Goal: Obtain resource: Download file/media

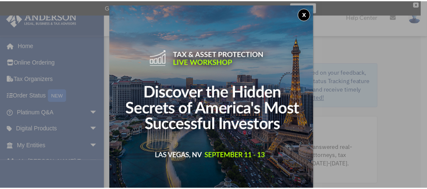
scroll to position [4, 0]
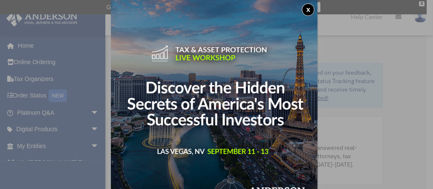
click at [307, 13] on button "x" at bounding box center [308, 9] width 13 height 13
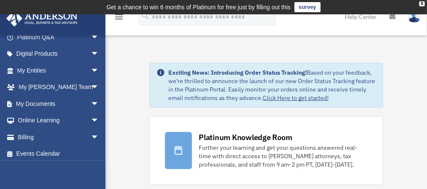
scroll to position [78, 0]
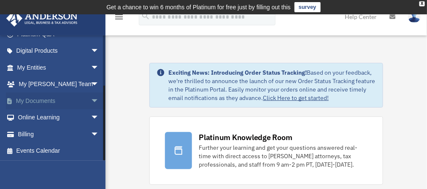
click at [91, 98] on span "arrow_drop_down" at bounding box center [99, 100] width 17 height 17
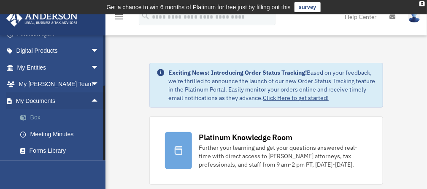
click at [38, 118] on link "Box" at bounding box center [62, 117] width 100 height 17
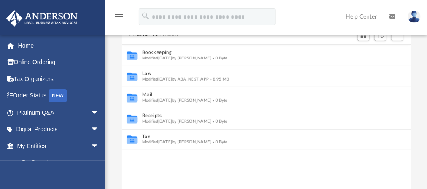
scroll to position [98, 0]
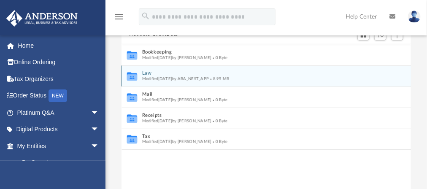
click at [131, 75] on icon "grid" at bounding box center [132, 77] width 10 height 6
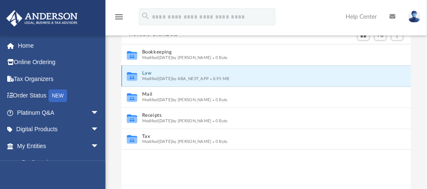
click at [156, 76] on span "Modified Tue Dec 17 2024 by ABA_NEST_APP" at bounding box center [175, 78] width 67 height 4
click at [155, 78] on span "Modified Tue Dec 17 2024 by ABA_NEST_APP" at bounding box center [175, 78] width 67 height 4
click at [134, 75] on icon "grid" at bounding box center [132, 77] width 10 height 6
click at [261, 75] on button "Law" at bounding box center [260, 72] width 237 height 5
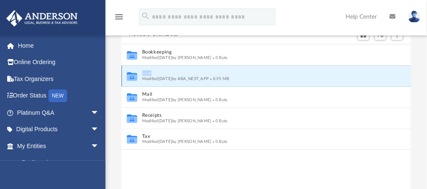
click at [261, 75] on button "Law" at bounding box center [260, 72] width 237 height 5
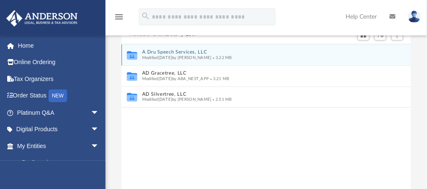
click at [177, 54] on button "A Dru Speech Services, LLC" at bounding box center [260, 51] width 237 height 5
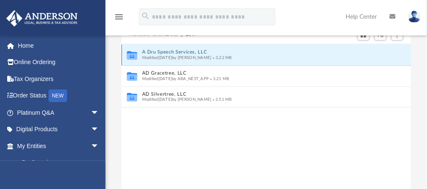
click at [177, 54] on button "A Dru Speech Services, LLC" at bounding box center [260, 51] width 237 height 5
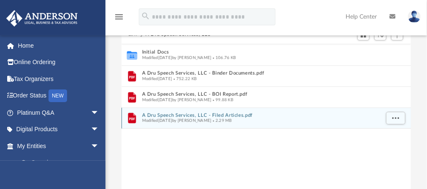
click at [179, 113] on button "A Dru Speech Services, LLC - Filed Articles.pdf" at bounding box center [260, 115] width 237 height 5
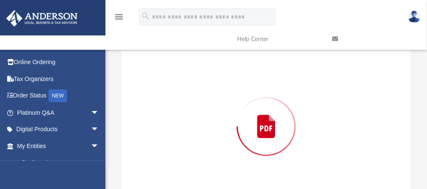
click at [179, 113] on div "Preview" at bounding box center [265, 127] width 289 height 218
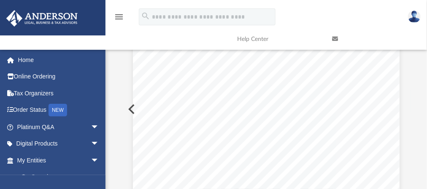
scroll to position [0, 0]
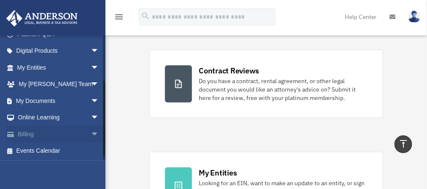
scroll to position [36, 0]
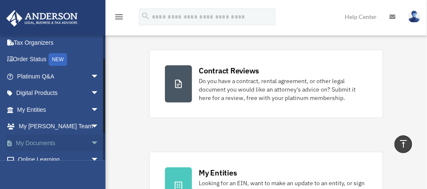
click at [91, 143] on span "arrow_drop_down" at bounding box center [99, 142] width 17 height 17
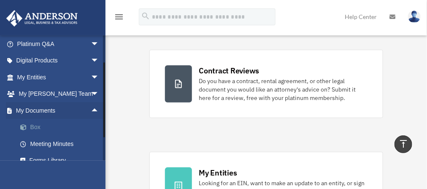
scroll to position [78, 0]
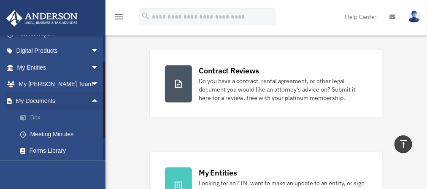
click at [40, 118] on link "Box" at bounding box center [62, 117] width 100 height 17
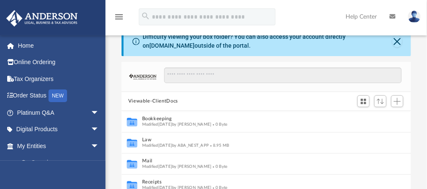
scroll to position [84, 0]
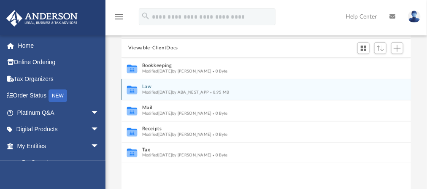
click at [150, 85] on button "Law" at bounding box center [260, 86] width 237 height 5
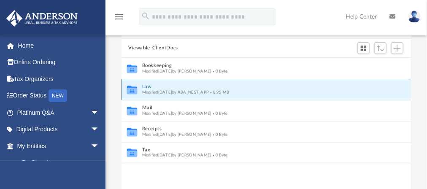
click at [150, 85] on button "Law" at bounding box center [260, 86] width 237 height 5
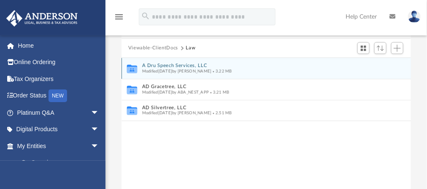
click at [172, 64] on button "A Dru Speech Services, LLC" at bounding box center [260, 65] width 237 height 5
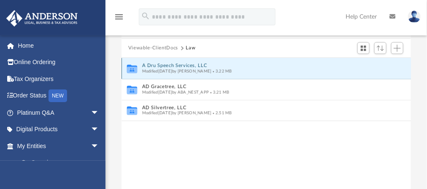
click at [172, 64] on button "A Dru Speech Services, LLC" at bounding box center [260, 65] width 237 height 5
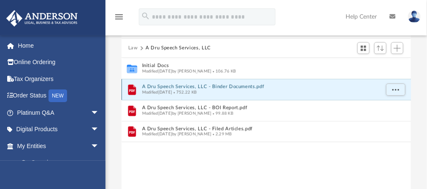
click at [177, 87] on button "A Dru Speech Services, LLC - Binder Documents.pdf" at bounding box center [260, 86] width 237 height 5
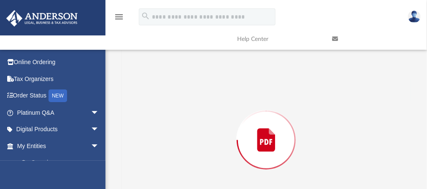
scroll to position [93, 0]
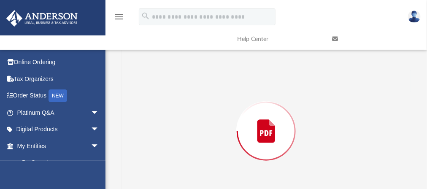
click at [177, 87] on div "Preview" at bounding box center [265, 131] width 289 height 218
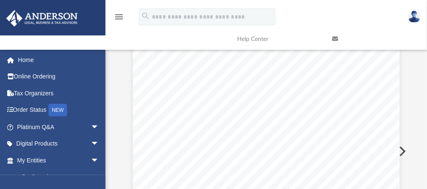
scroll to position [7167, 0]
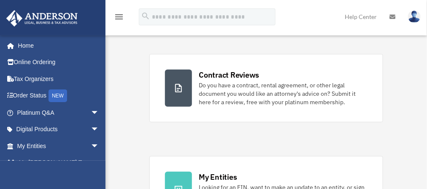
scroll to position [169, 0]
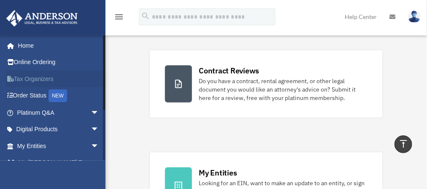
click at [35, 78] on link "Tax Organizers" at bounding box center [59, 78] width 106 height 17
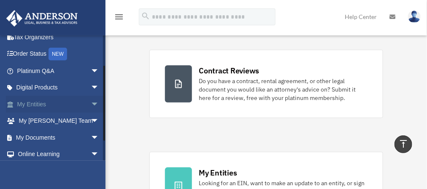
scroll to position [78, 0]
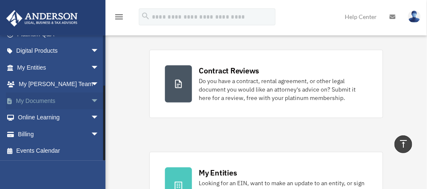
click at [55, 102] on link "My Documents arrow_drop_down" at bounding box center [59, 100] width 106 height 17
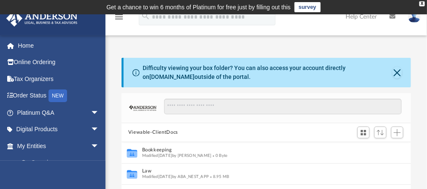
scroll to position [42, 0]
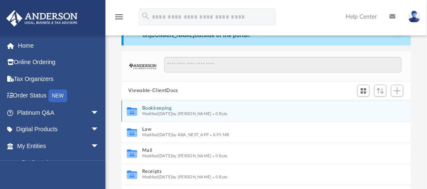
click at [132, 111] on icon "grid" at bounding box center [132, 112] width 10 height 6
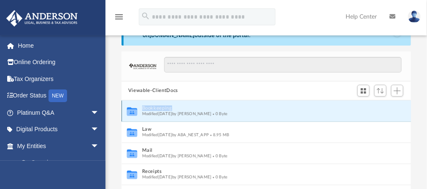
click at [132, 111] on icon "grid" at bounding box center [132, 112] width 10 height 6
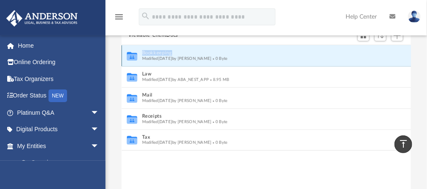
scroll to position [84, 0]
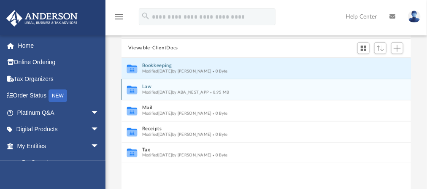
click at [132, 91] on icon "grid" at bounding box center [132, 90] width 10 height 8
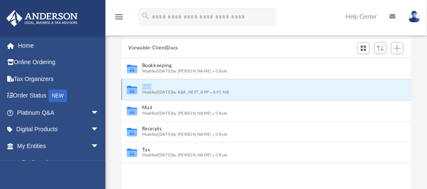
click at [133, 91] on icon "grid" at bounding box center [132, 90] width 10 height 8
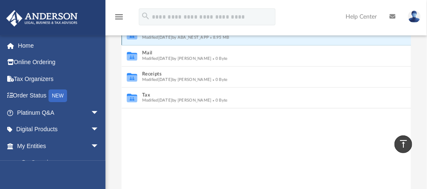
scroll to position [126, 0]
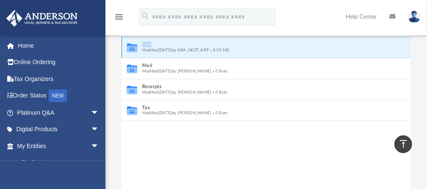
click at [148, 46] on button "Law" at bounding box center [260, 44] width 237 height 5
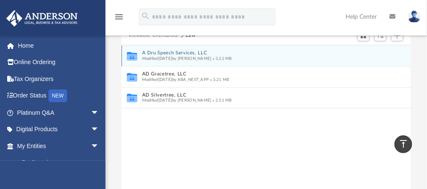
scroll to position [84, 0]
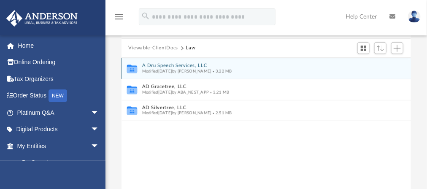
click at [133, 67] on icon "grid" at bounding box center [132, 69] width 10 height 8
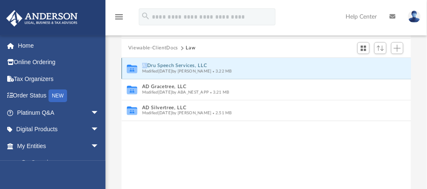
click at [133, 67] on icon "grid" at bounding box center [132, 69] width 10 height 8
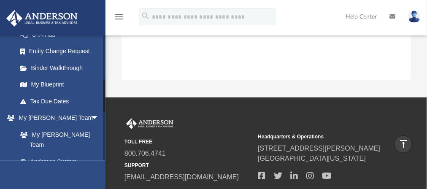
scroll to position [134, 0]
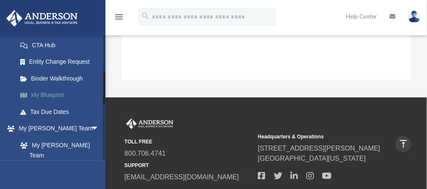
click at [54, 94] on link "My Blueprint" at bounding box center [62, 95] width 100 height 17
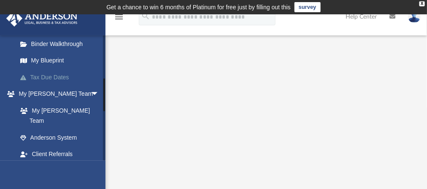
scroll to position [126, 0]
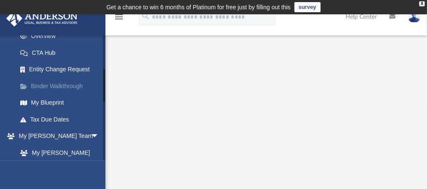
click at [63, 86] on link "Binder Walkthrough" at bounding box center [62, 86] width 100 height 17
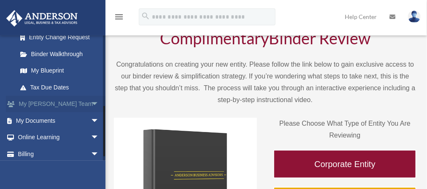
scroll to position [169, 0]
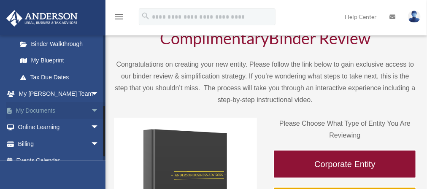
click at [91, 109] on span "arrow_drop_down" at bounding box center [99, 110] width 17 height 17
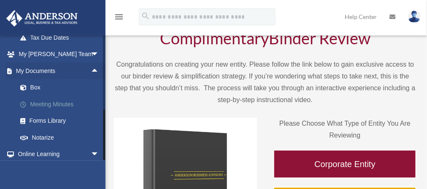
scroll to position [245, 0]
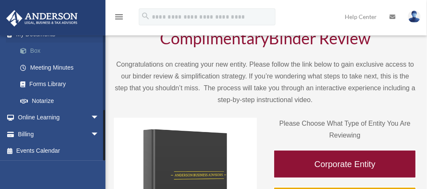
click at [36, 52] on link "Box" at bounding box center [62, 51] width 100 height 17
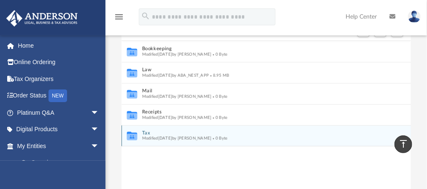
scroll to position [84, 0]
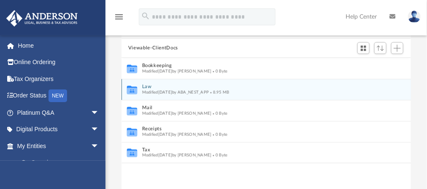
click at [134, 90] on icon "grid" at bounding box center [132, 91] width 10 height 6
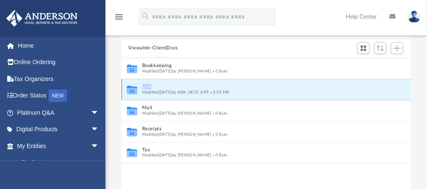
click at [134, 90] on icon "grid" at bounding box center [132, 91] width 10 height 6
click at [131, 89] on icon "grid" at bounding box center [132, 91] width 10 height 6
click at [166, 85] on button "Law" at bounding box center [260, 86] width 237 height 5
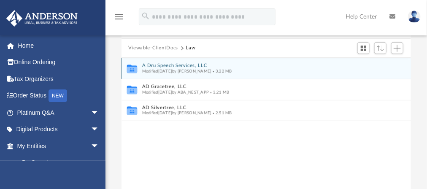
click at [159, 65] on button "A Dru Speech Services, LLC" at bounding box center [260, 65] width 237 height 5
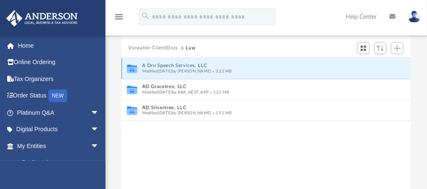
click at [159, 65] on button "A Dru Speech Services, LLC" at bounding box center [260, 65] width 237 height 5
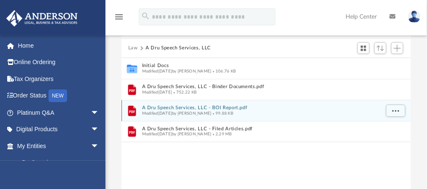
click at [194, 108] on button "A Dru Speech Services, LLC - BOI Report.pdf" at bounding box center [260, 107] width 237 height 5
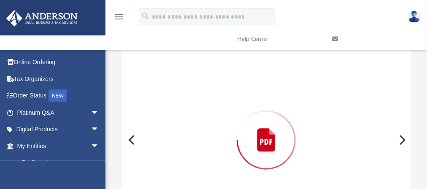
scroll to position [93, 0]
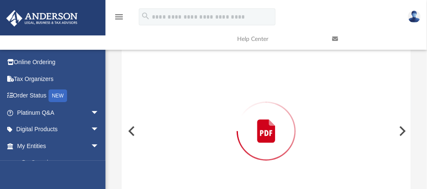
click at [194, 108] on div "Preview" at bounding box center [265, 131] width 289 height 218
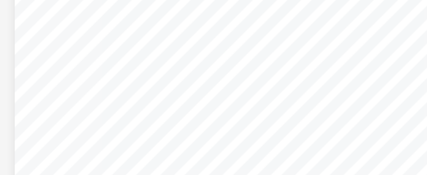
scroll to position [115, 0]
